Goal: Information Seeking & Learning: Learn about a topic

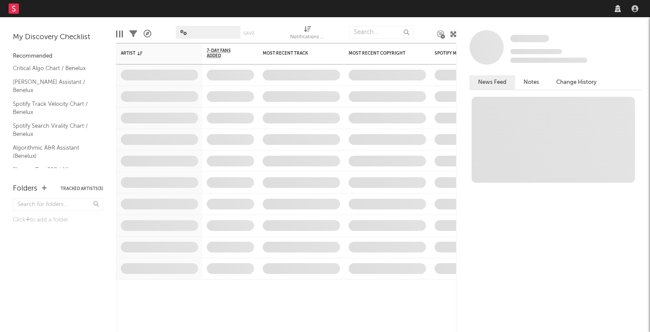
select select "warner_chappell"
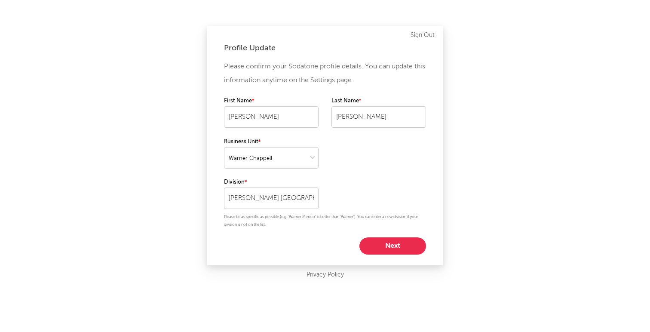
click at [390, 241] on button "Next" at bounding box center [392, 245] width 67 height 17
select select "other"
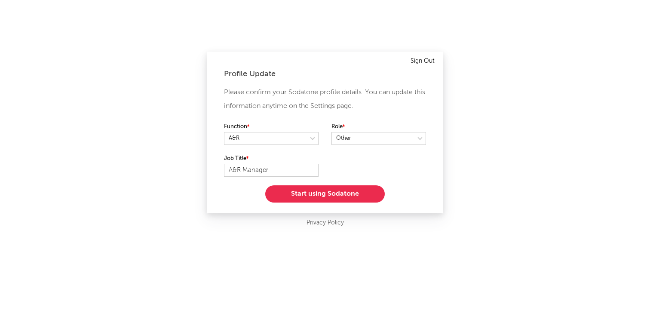
click at [432, 59] on link "Sign Out" at bounding box center [423, 61] width 24 height 10
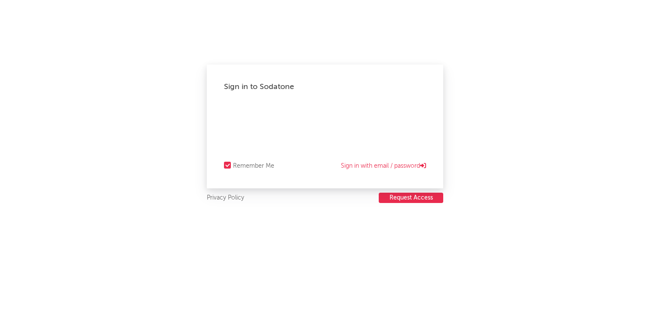
select select "other"
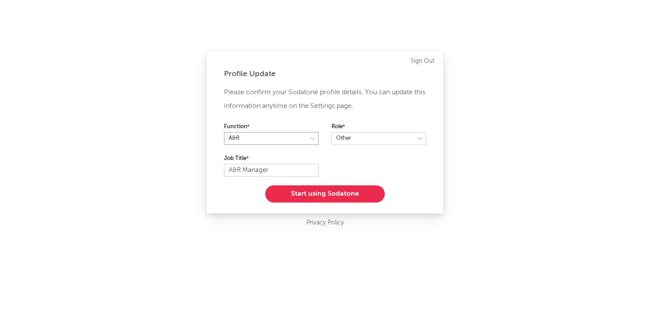
click at [296, 136] on select at bounding box center [271, 138] width 95 height 13
click at [294, 162] on label "Job Title" at bounding box center [271, 158] width 95 height 10
click at [294, 166] on input "A&R Manager" at bounding box center [271, 170] width 95 height 13
drag, startPoint x: 270, startPoint y: 169, endPoint x: 354, endPoint y: 169, distance: 84.3
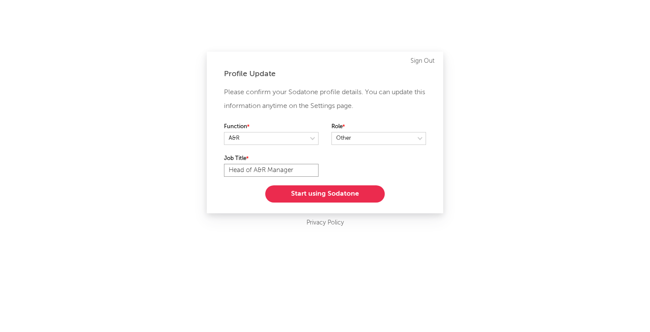
click at [354, 169] on div "Please confirm your Sodatone profile details. You can update this information a…" at bounding box center [325, 144] width 202 height 117
type input "Head of A&R"
click at [397, 140] on select at bounding box center [378, 138] width 95 height 13
select select "manager"
click at [349, 194] on button "Start using Sodatone" at bounding box center [325, 193] width 120 height 17
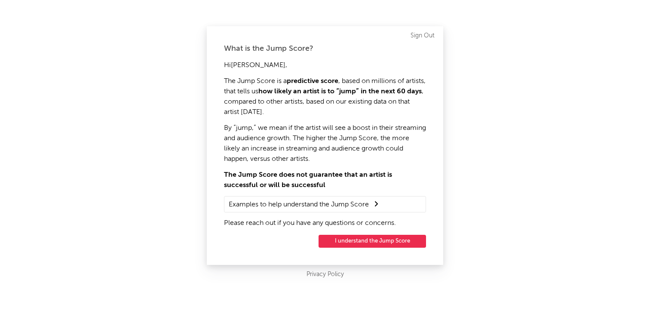
click at [387, 245] on button "I understand the Jump Score" at bounding box center [372, 241] width 107 height 13
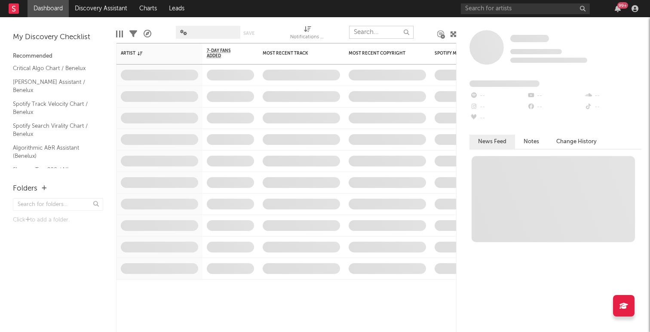
click at [367, 34] on input "text" at bounding box center [381, 32] width 64 height 13
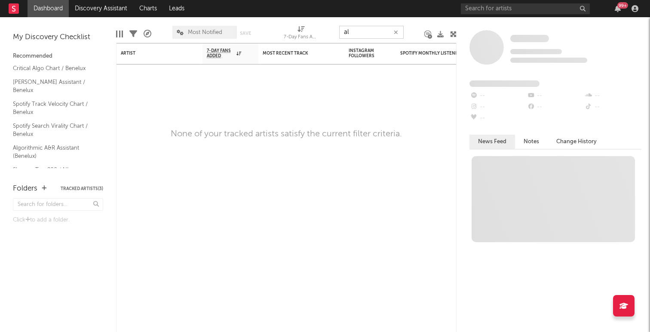
type input "a"
type input "yearboox"
click at [398, 32] on icon "button" at bounding box center [396, 33] width 4 height 6
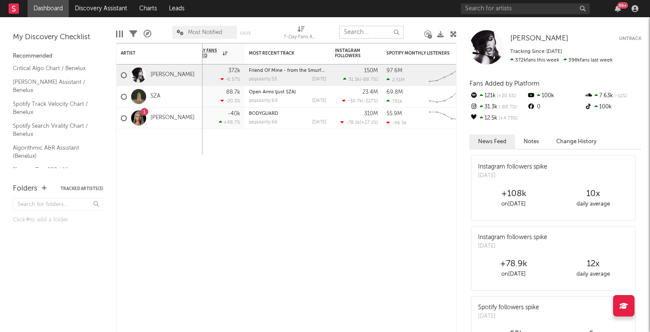
click at [359, 31] on input "text" at bounding box center [371, 32] width 64 height 13
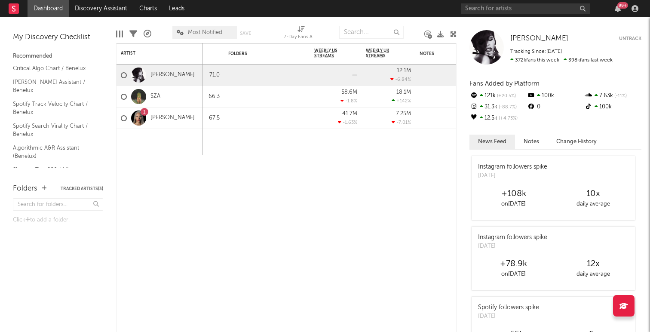
click at [414, 11] on nav "Dashboard Discovery Assistant Charts Leads 99 +" at bounding box center [325, 8] width 650 height 17
click at [148, 10] on link "Charts" at bounding box center [148, 8] width 30 height 17
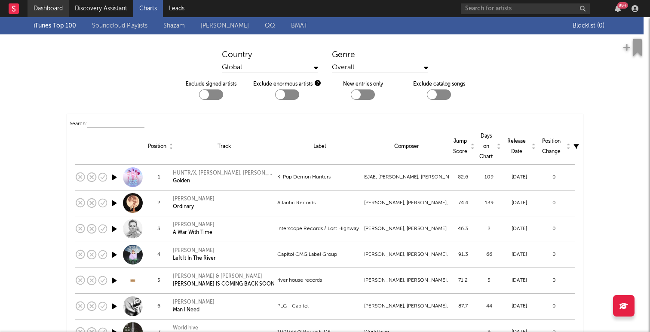
click at [36, 9] on link "Dashboard" at bounding box center [48, 8] width 41 height 17
